Goal: Information Seeking & Learning: Understand process/instructions

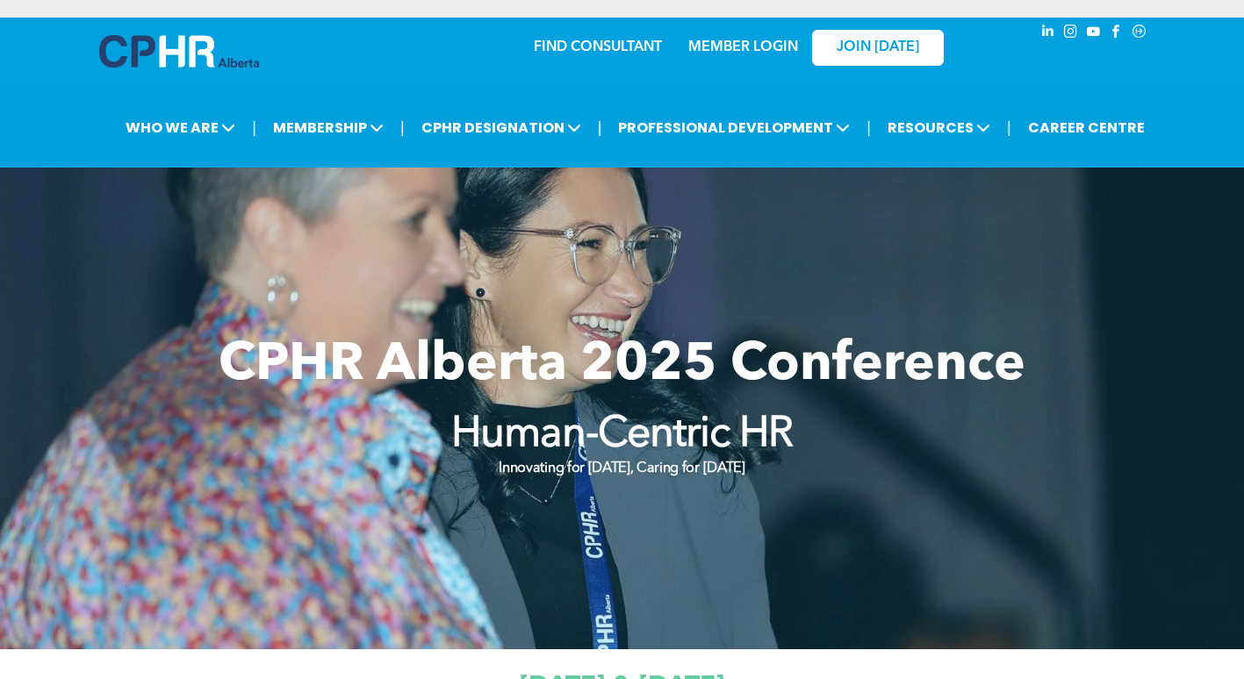
click at [757, 54] on link "MEMBER LOGIN" at bounding box center [743, 47] width 110 height 14
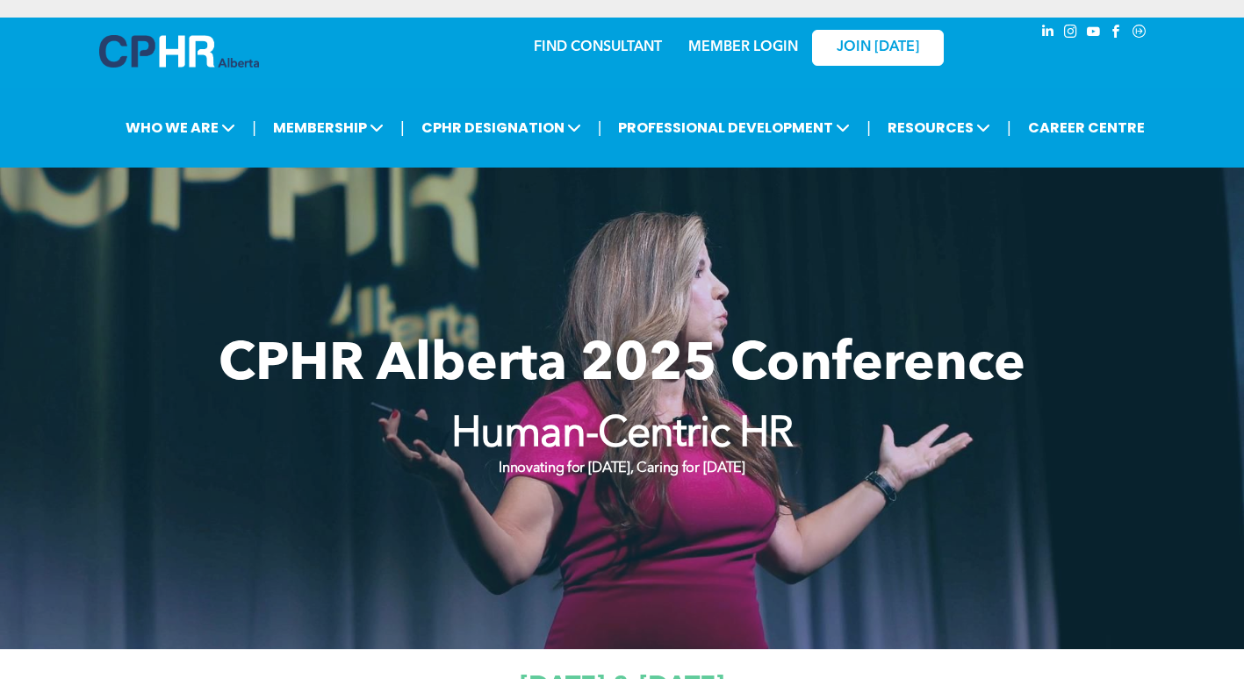
drag, startPoint x: 1224, startPoint y: 96, endPoint x: 1256, endPoint y: 109, distance: 35.0
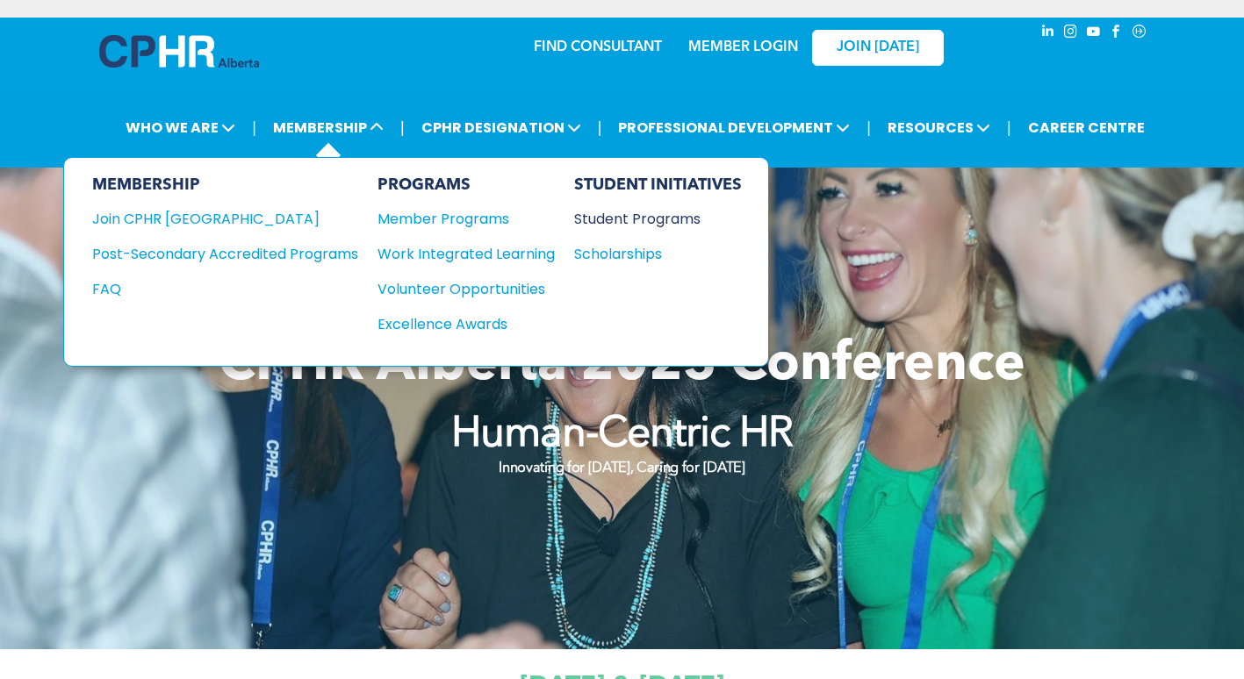
click at [622, 219] on div "Student Programs" at bounding box center [649, 219] width 151 height 22
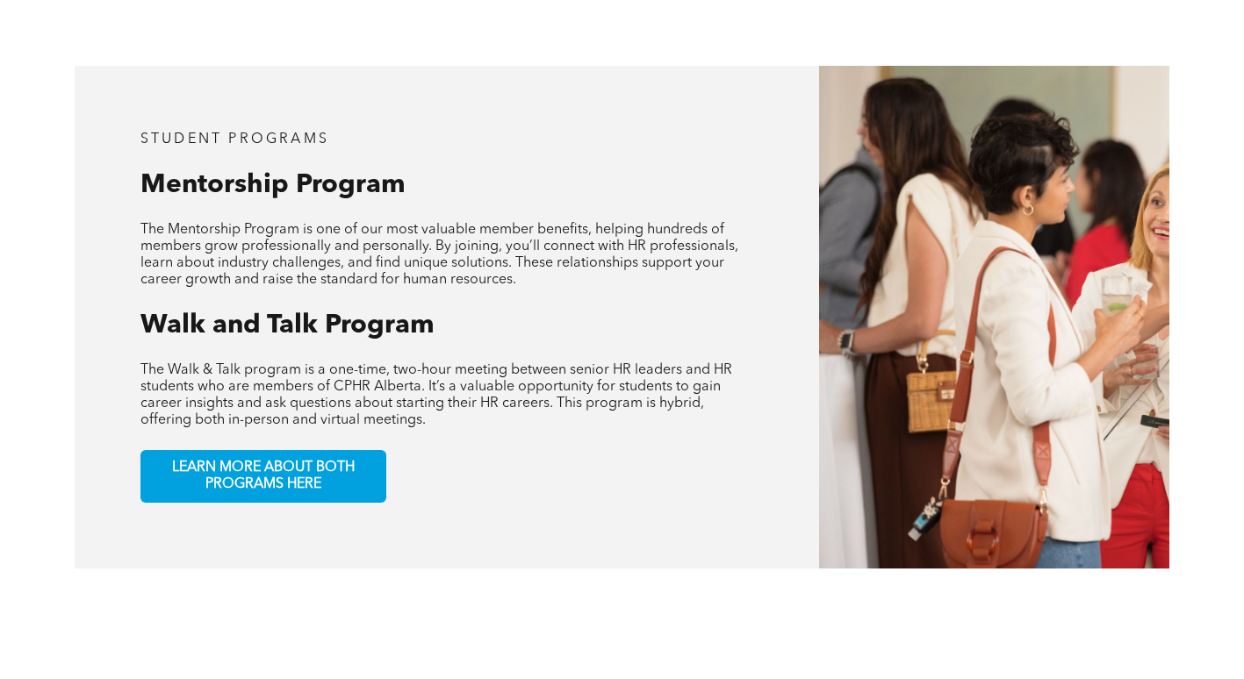
scroll to position [794, 0]
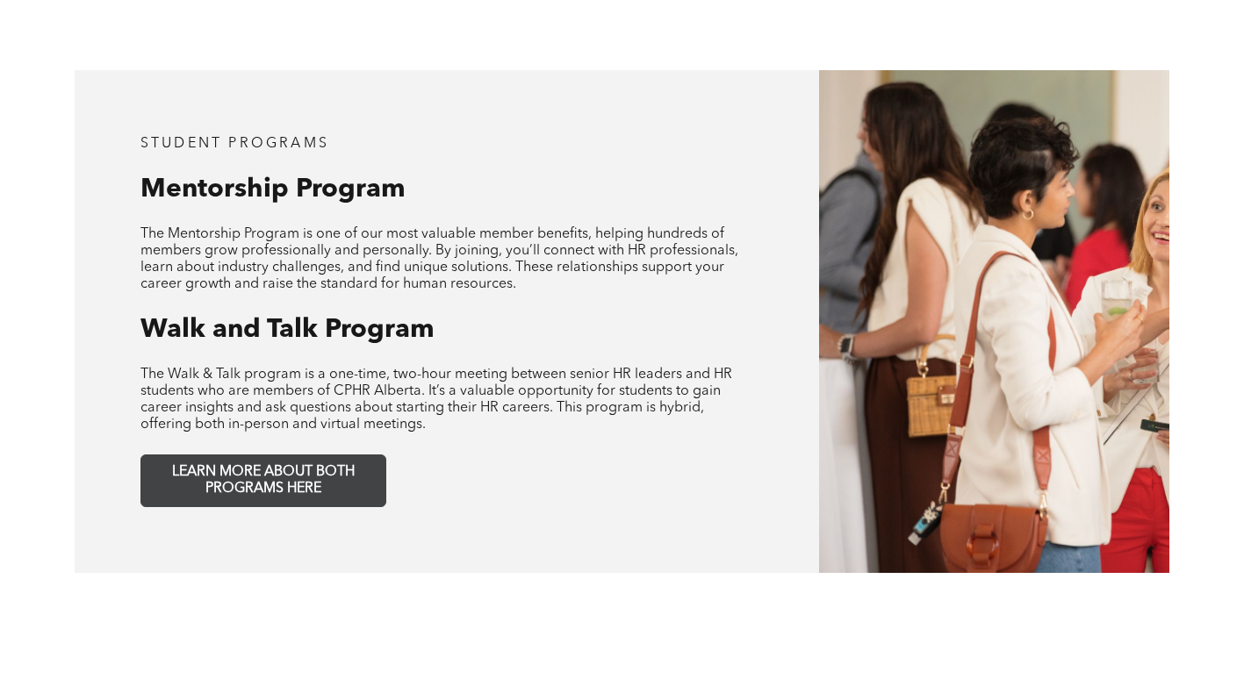
click at [335, 479] on span "LEARN MORE ABOUT BOTH PROGRAMS HERE" at bounding box center [263, 480] width 232 height 33
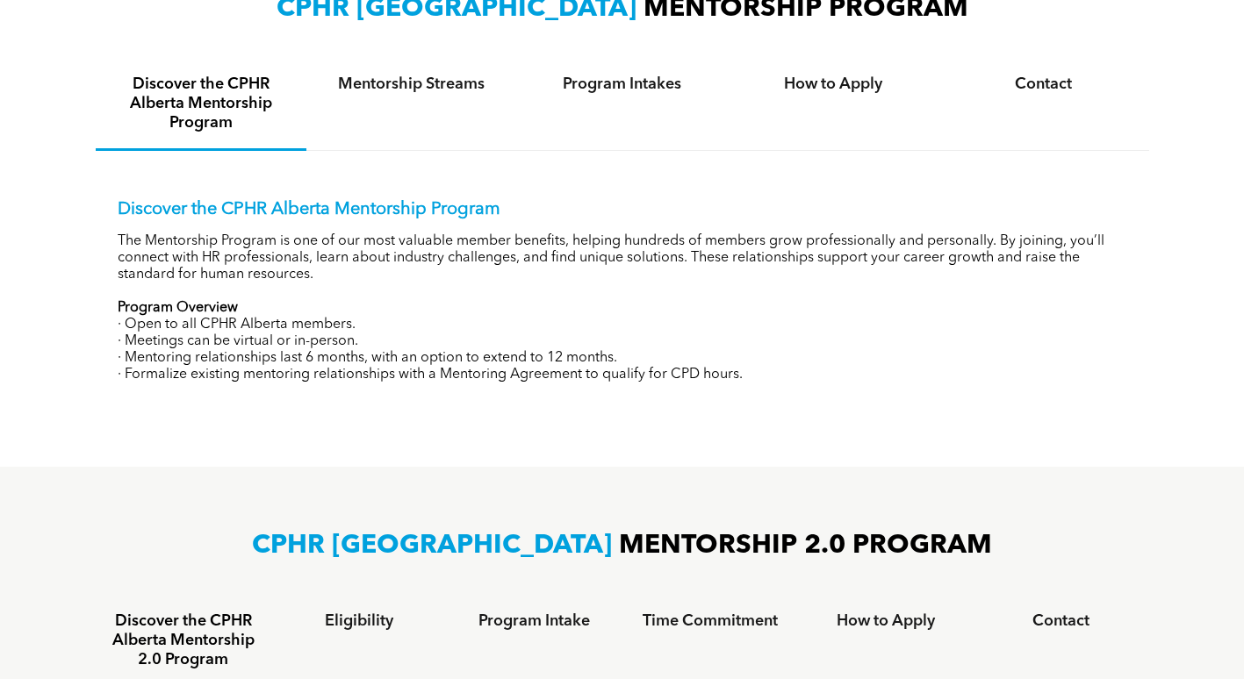
scroll to position [628, 0]
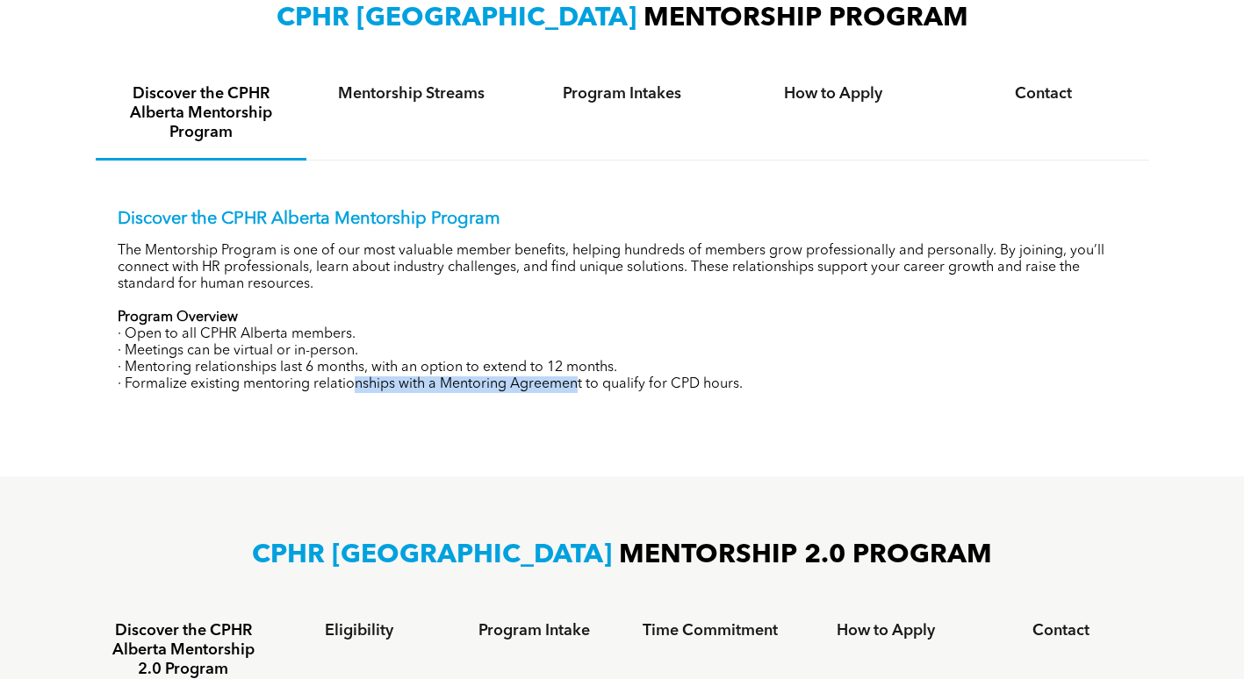
drag, startPoint x: 354, startPoint y: 385, endPoint x: 578, endPoint y: 377, distance: 224.8
click at [578, 377] on p "· Formalize existing mentoring relationships with a Mentoring Agreement to qual…" at bounding box center [622, 385] width 1009 height 17
drag, startPoint x: 578, startPoint y: 377, endPoint x: 556, endPoint y: 409, distance: 38.5
click at [556, 409] on div "Discover the CPHR Alberta Mentorship Program The Mentorship Program is one of o…" at bounding box center [622, 288] width 1053 height 255
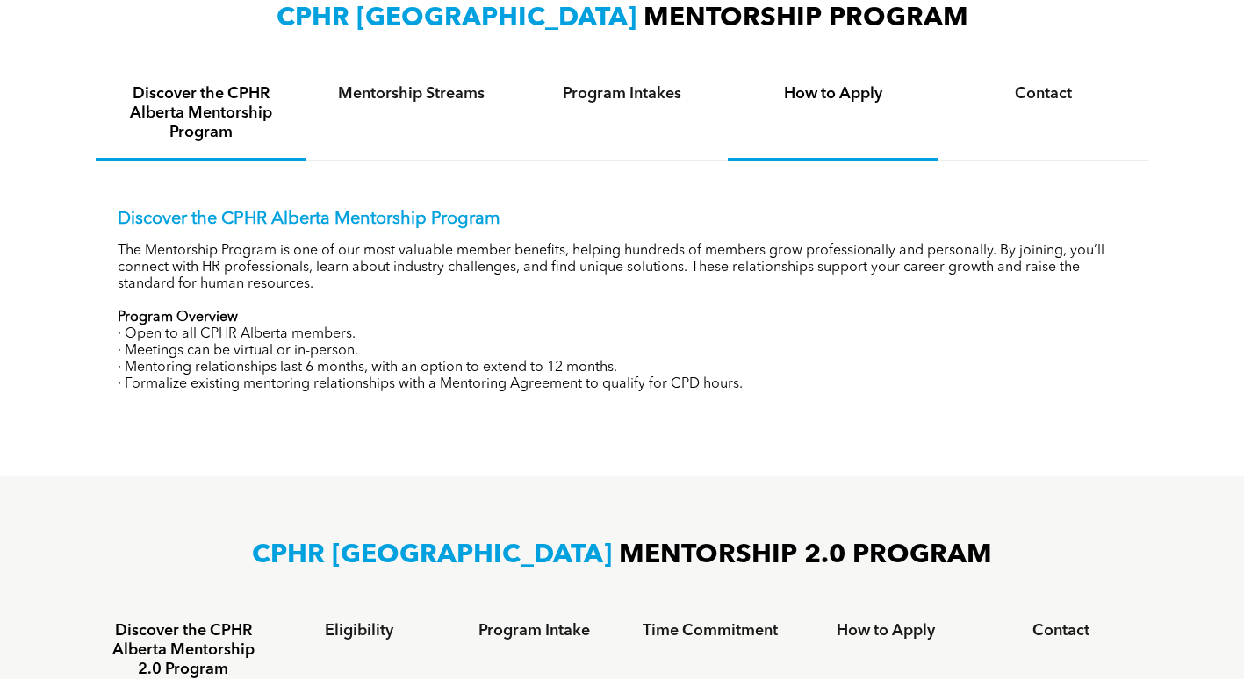
click at [840, 92] on h4 "How to Apply" at bounding box center [832, 93] width 179 height 19
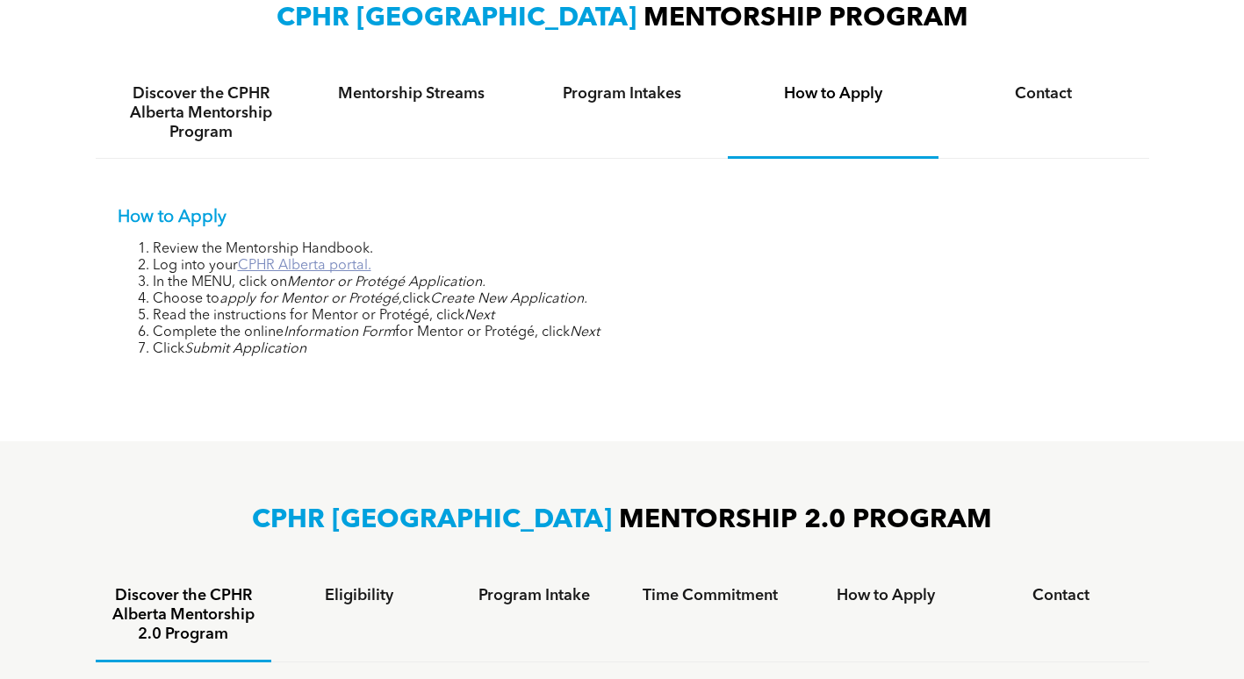
click at [327, 264] on link "CPHR Alberta portal." at bounding box center [304, 266] width 133 height 14
